Goal: Task Accomplishment & Management: Complete application form

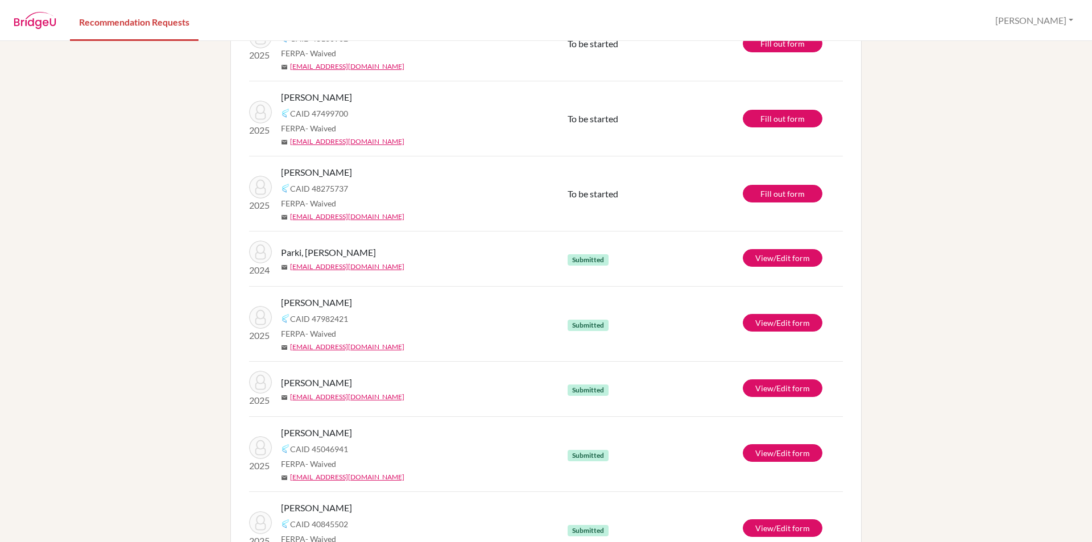
scroll to position [171, 0]
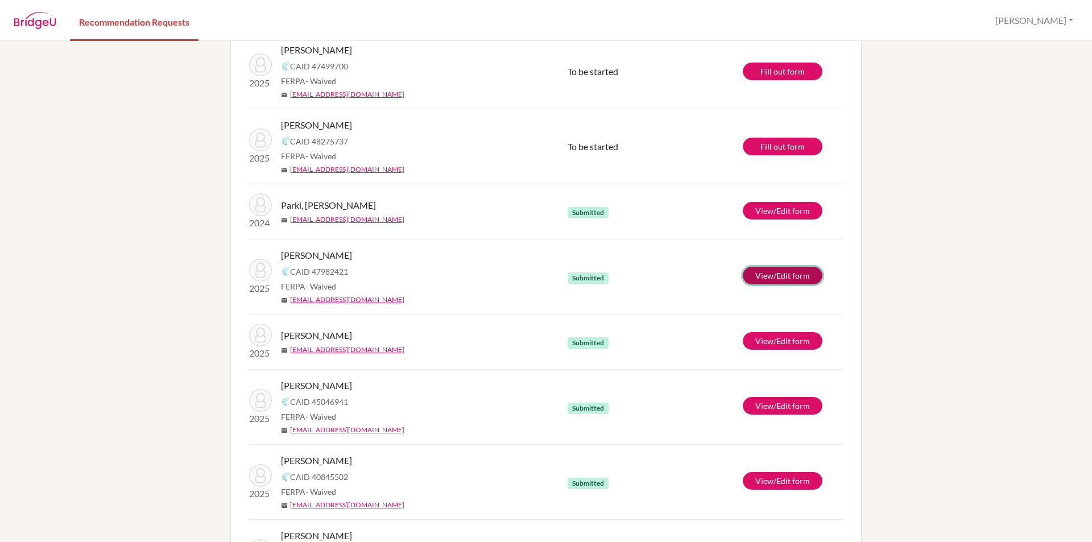
click at [747, 271] on link "View/Edit form" at bounding box center [783, 276] width 80 height 18
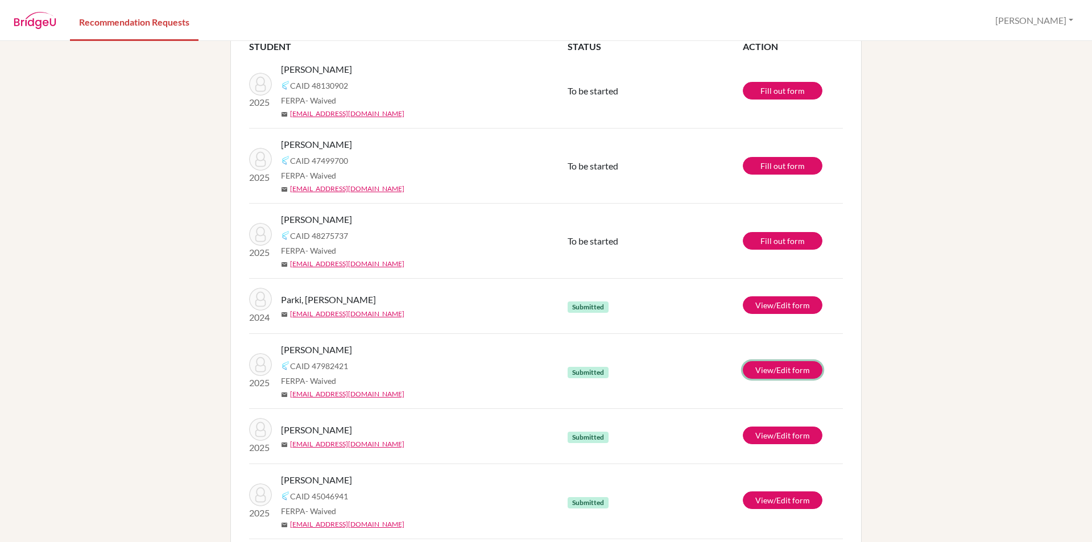
scroll to position [0, 0]
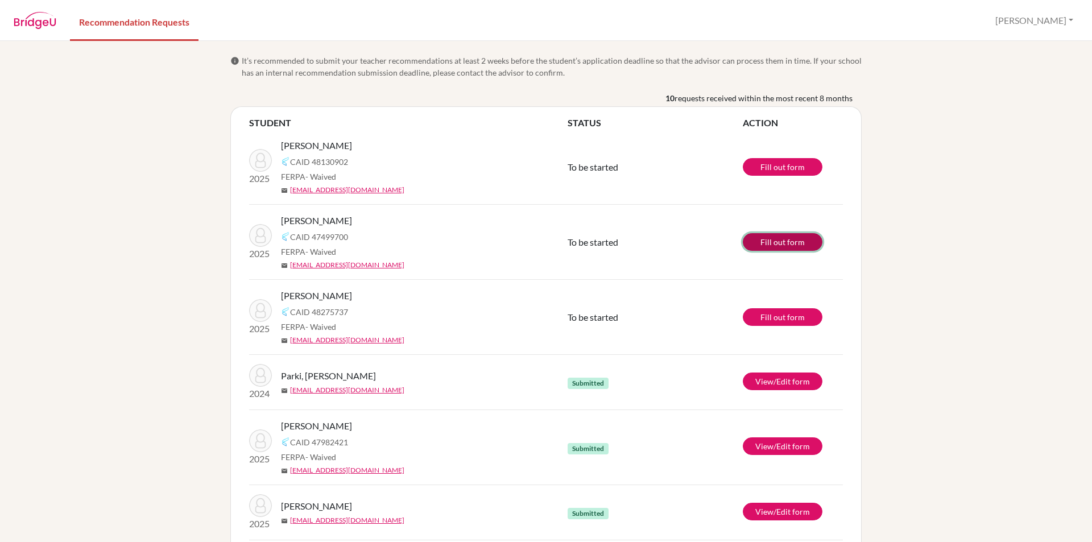
click at [794, 240] on link "Fill out form" at bounding box center [783, 242] width 80 height 18
